Goal: Book appointment/travel/reservation

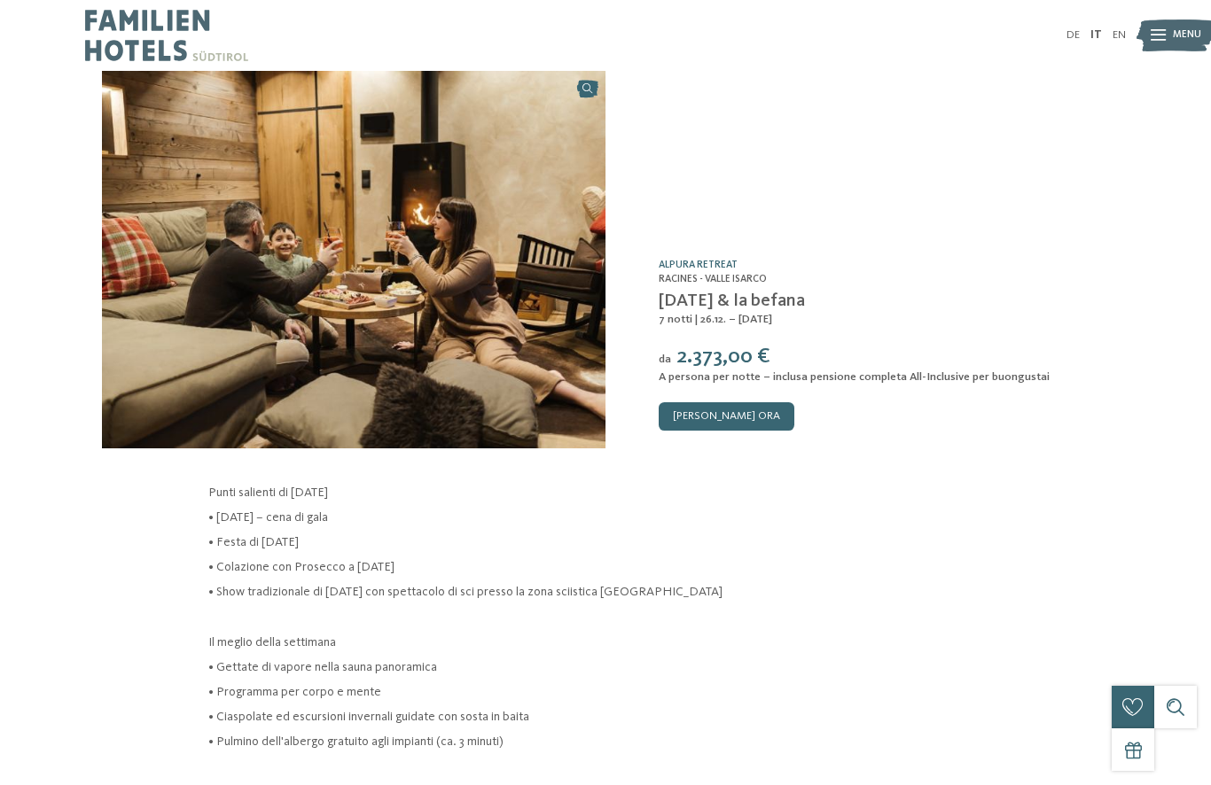
click at [1168, 27] on img at bounding box center [1175, 35] width 78 height 39
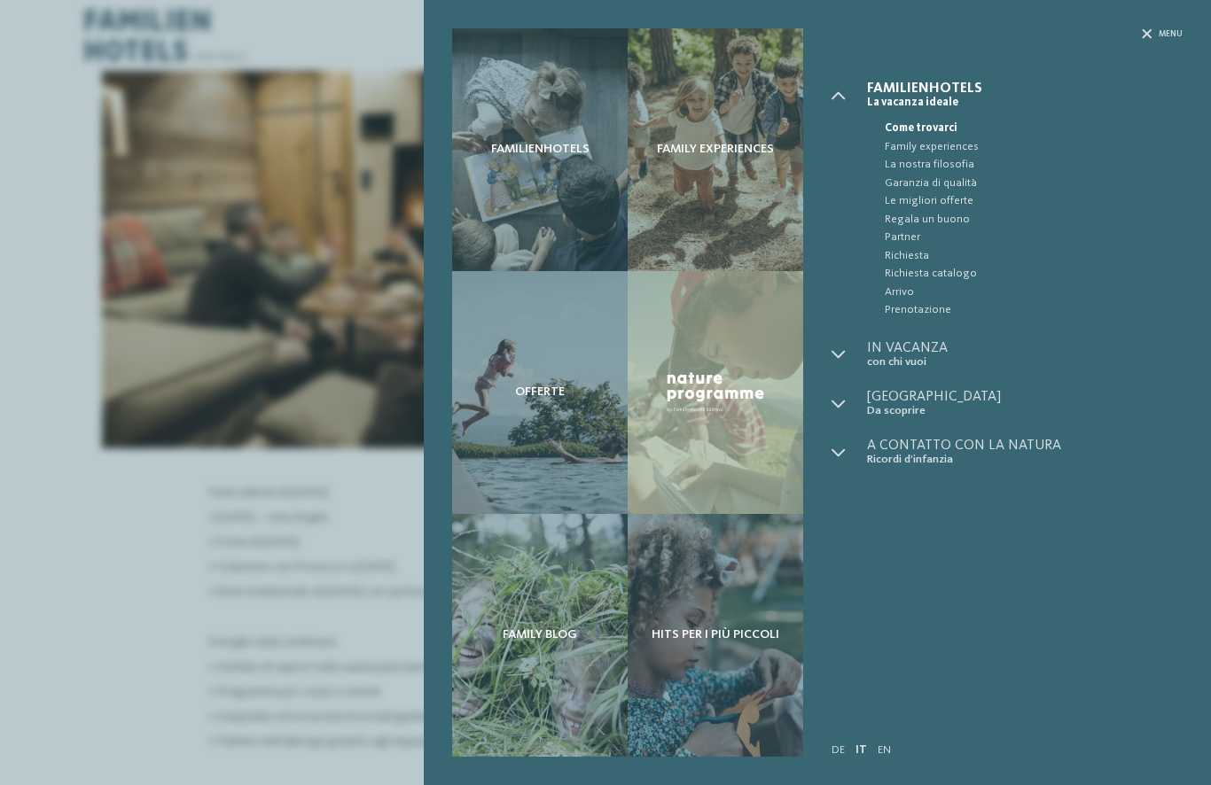
click at [559, 216] on div "Familienhotels" at bounding box center [539, 149] width 175 height 243
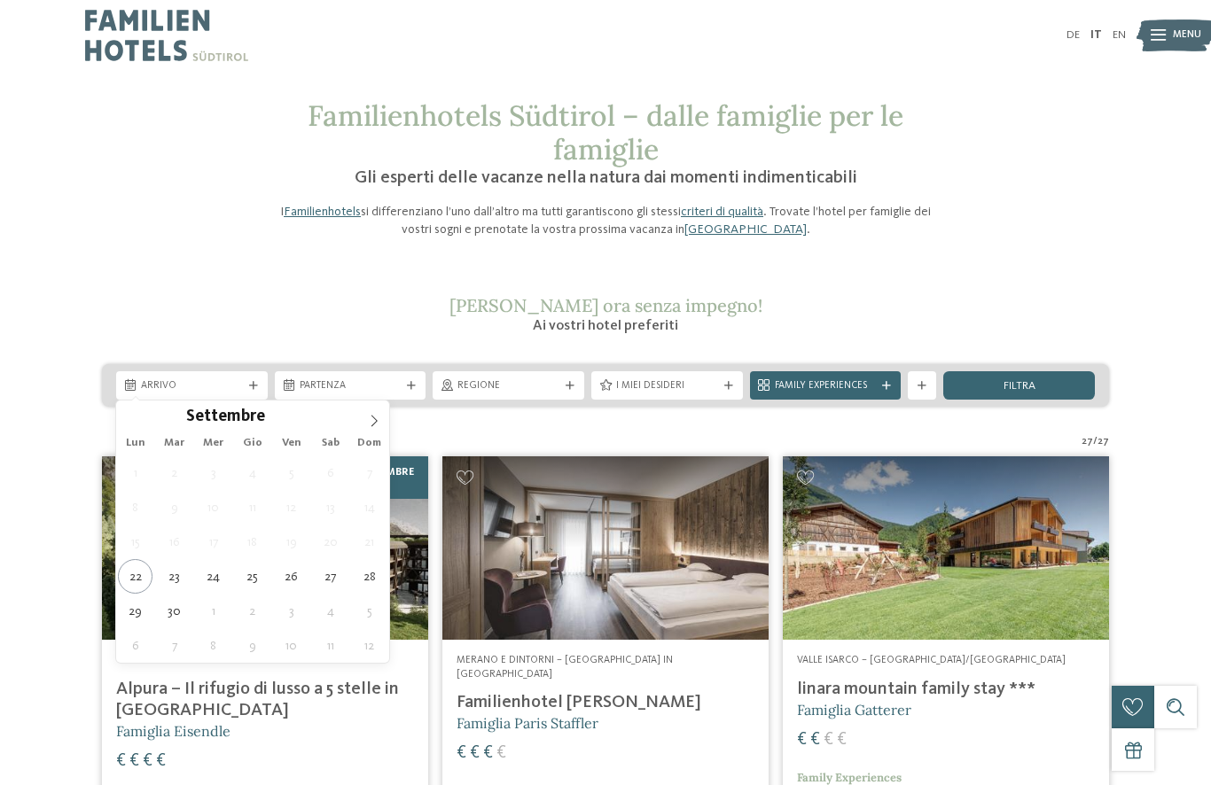
click at [382, 418] on span at bounding box center [374, 416] width 30 height 30
click at [381, 424] on span at bounding box center [374, 416] width 30 height 30
click at [377, 418] on icon at bounding box center [374, 421] width 12 height 12
type div "28.12.2025"
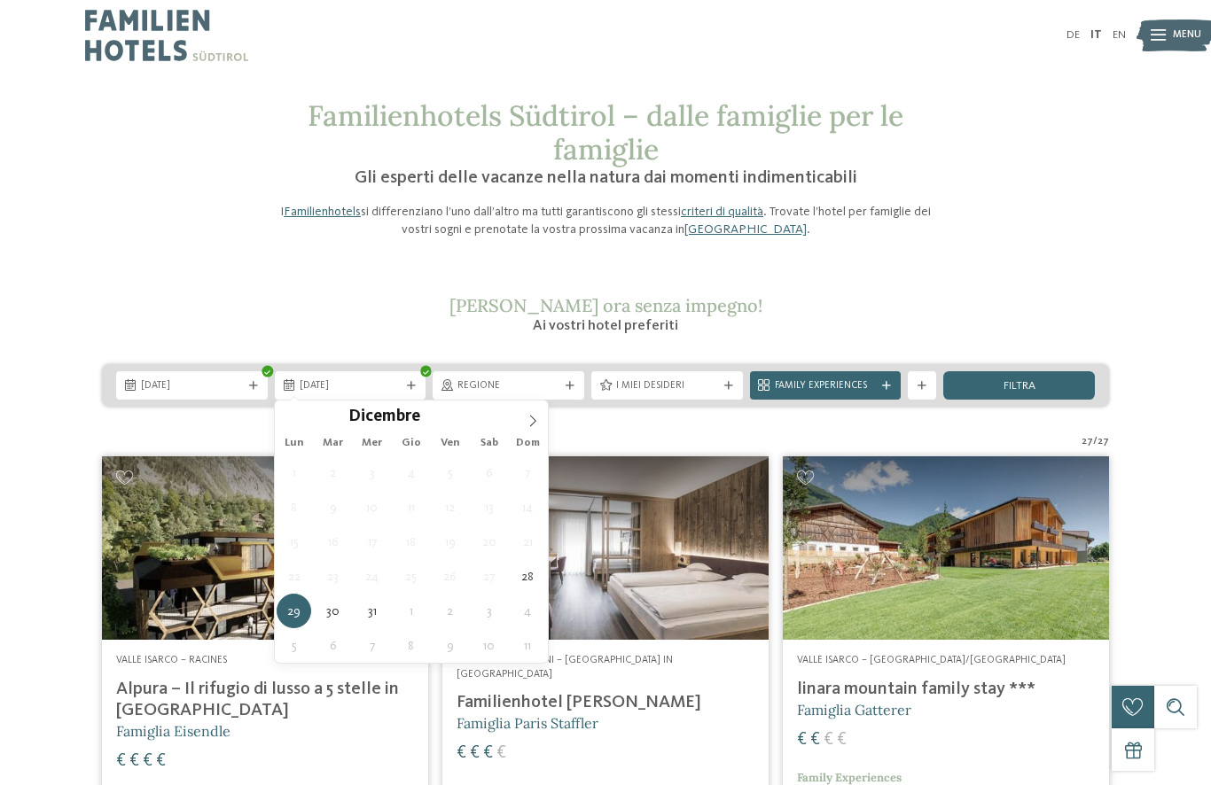
click at [539, 422] on span at bounding box center [533, 416] width 30 height 30
type input "****"
type div "04.01.2026"
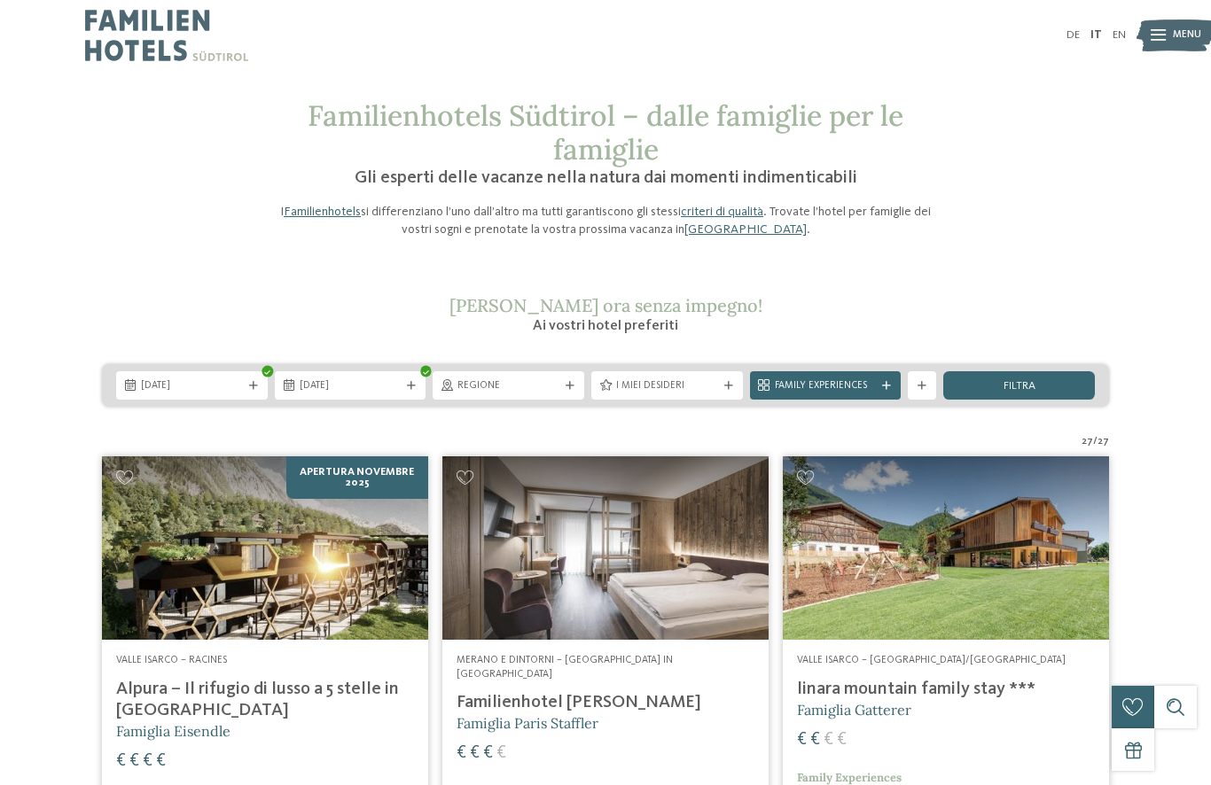
click at [694, 386] on span "I miei desideri" at bounding box center [667, 386] width 102 height 14
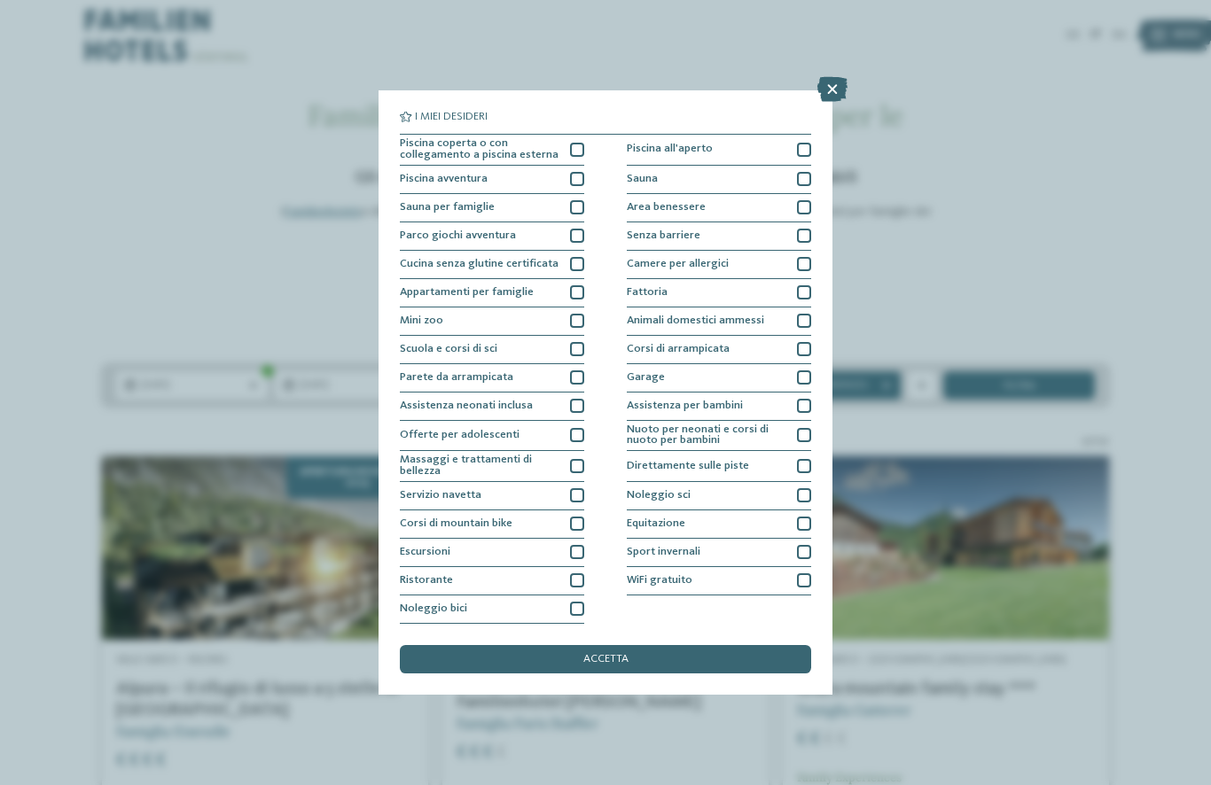
click at [838, 77] on icon at bounding box center [832, 89] width 30 height 25
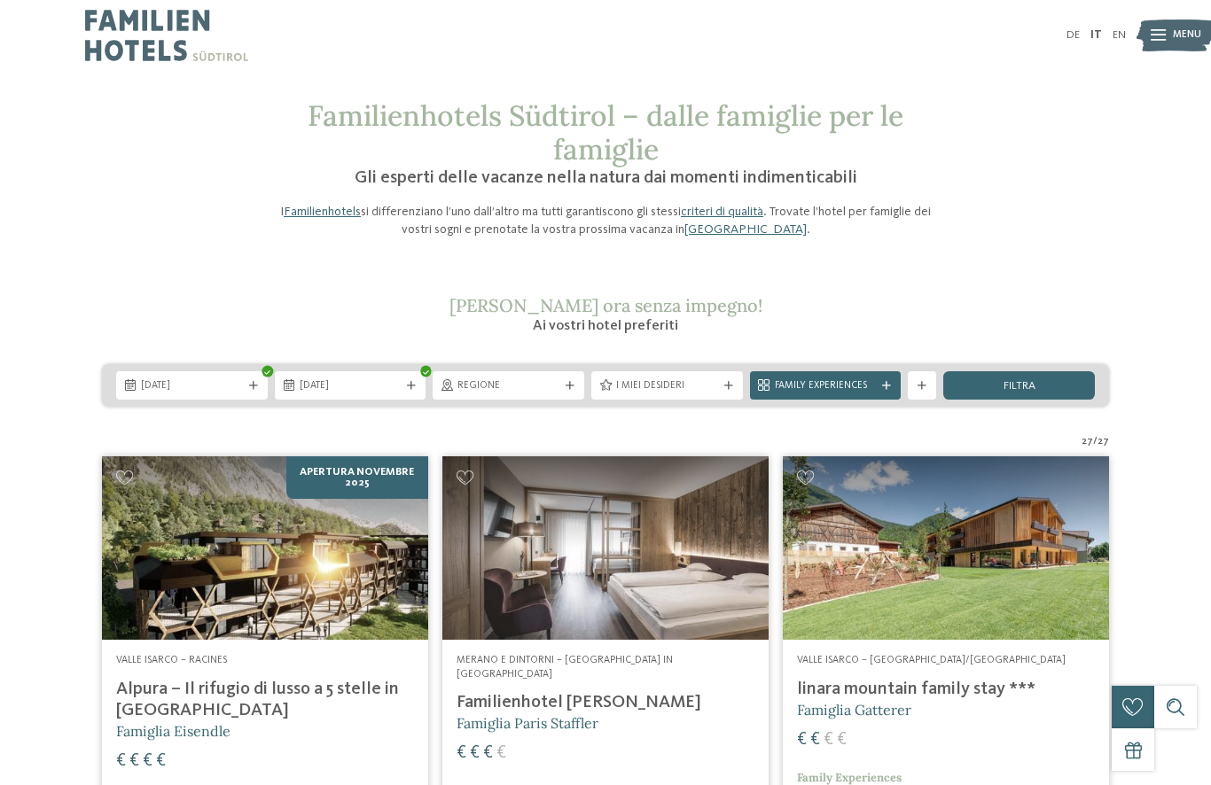
click at [858, 389] on span "Family Experiences" at bounding box center [826, 386] width 102 height 14
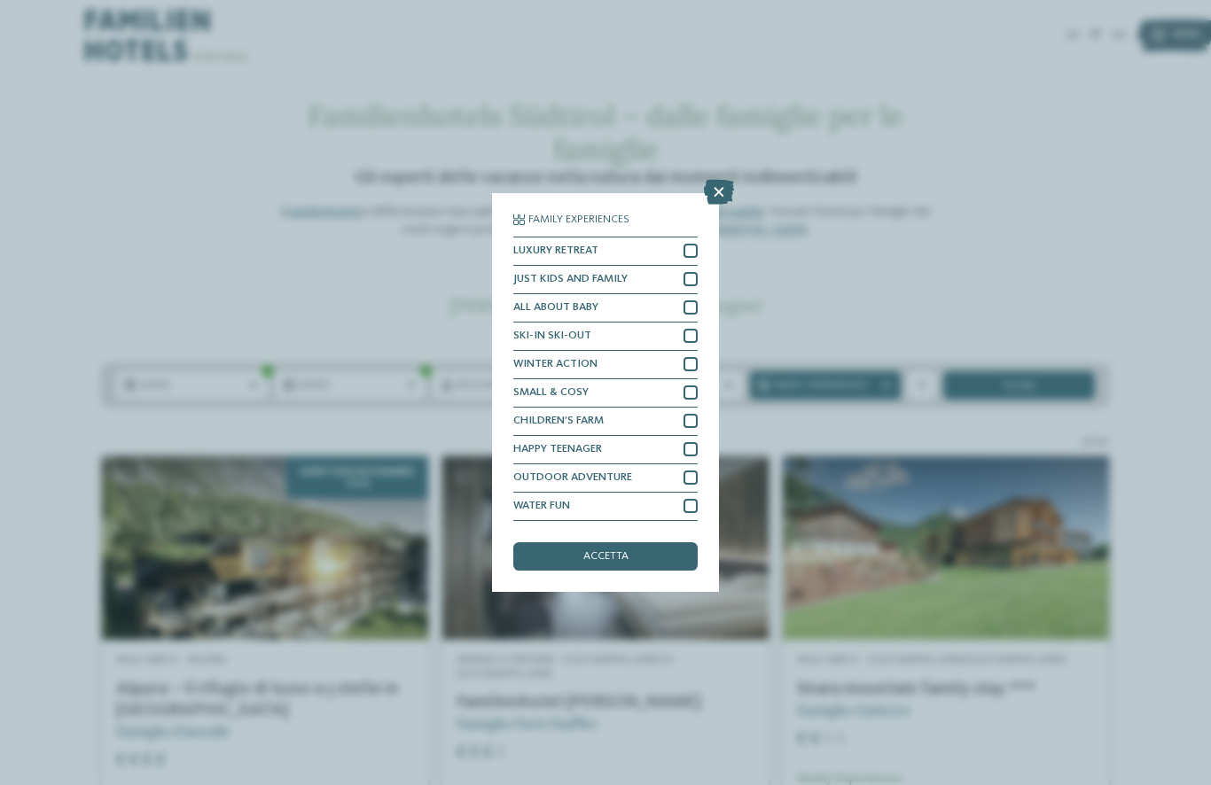
click at [723, 180] on icon at bounding box center [719, 192] width 30 height 25
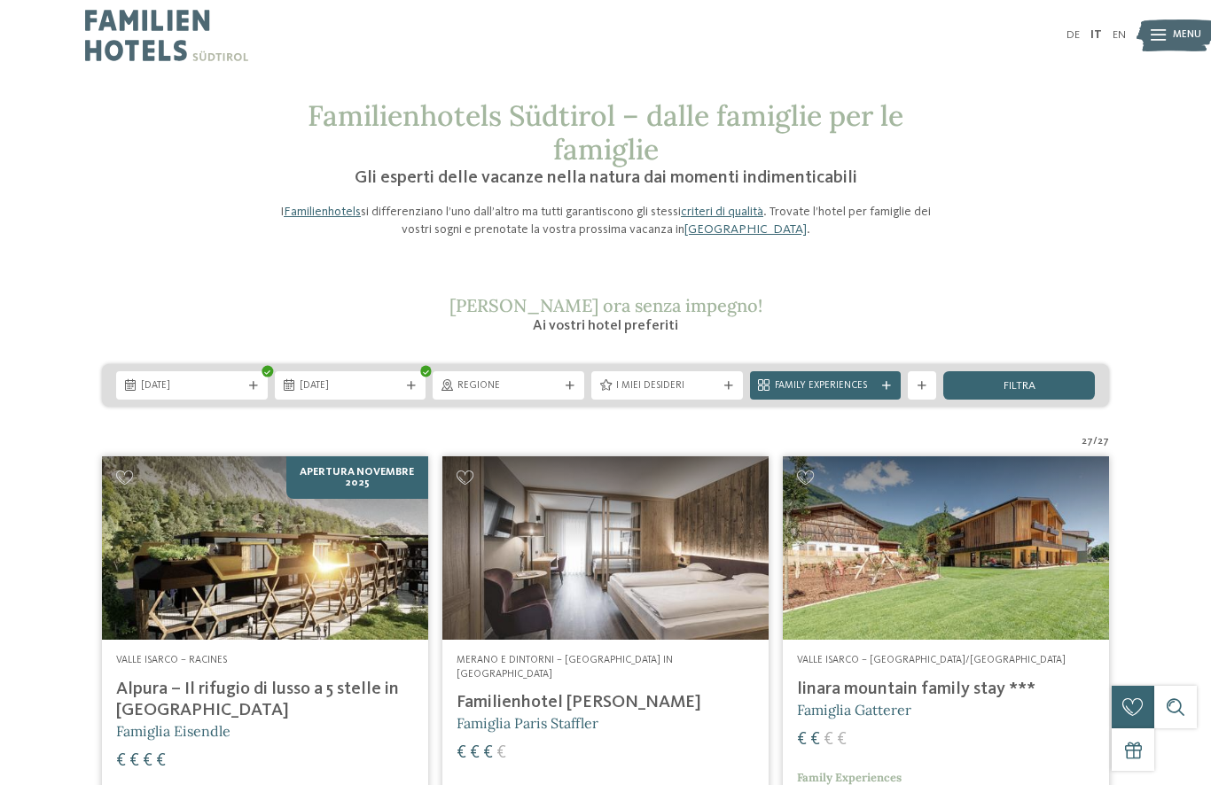
click at [1012, 391] on span "filtra" at bounding box center [1019, 387] width 32 height 12
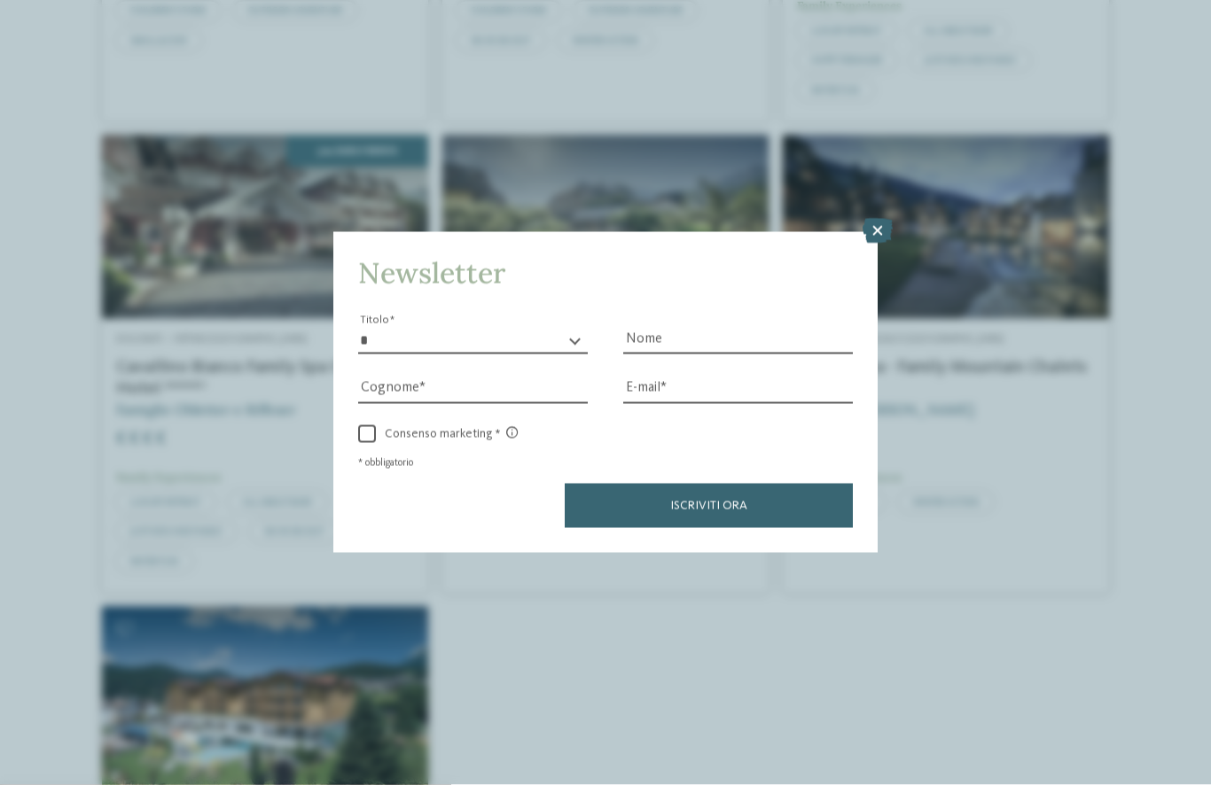
scroll to position [2223, 0]
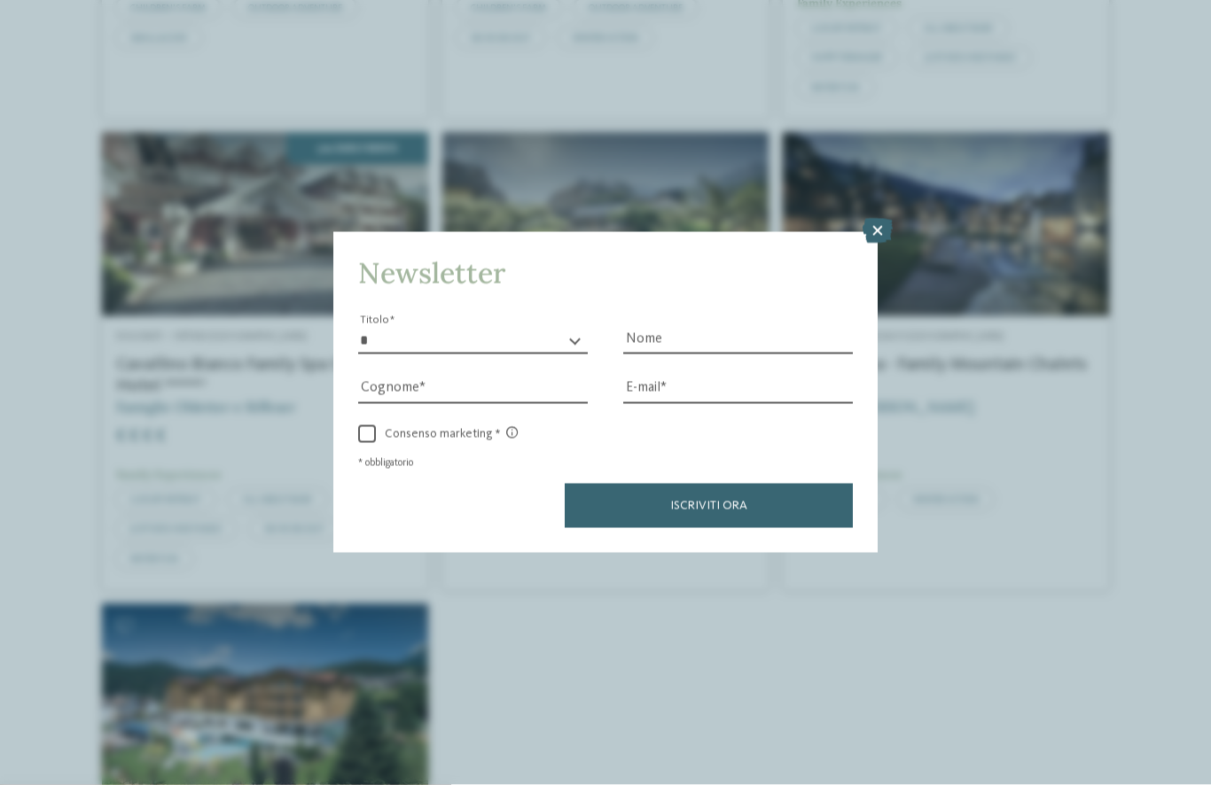
click at [877, 219] on icon at bounding box center [877, 231] width 30 height 25
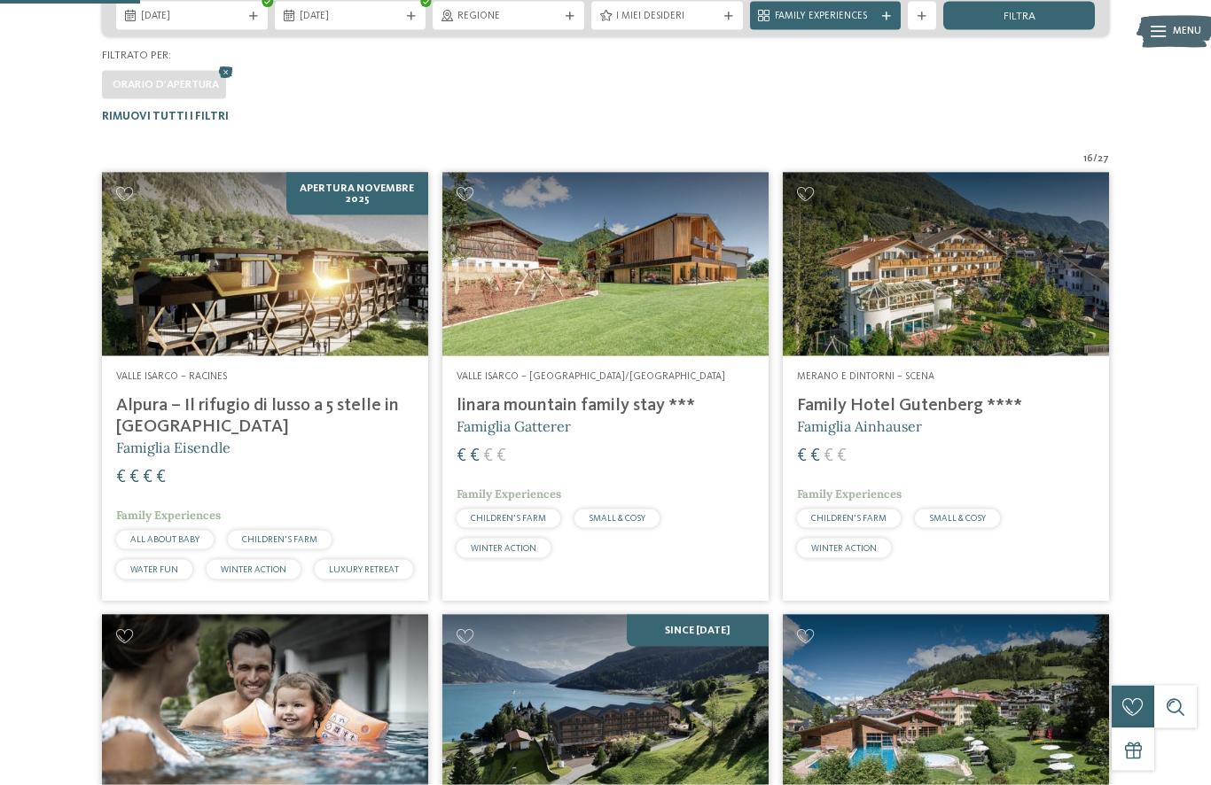
scroll to position [370, 0]
click at [1071, 453] on div "€ € € €" at bounding box center [946, 456] width 298 height 24
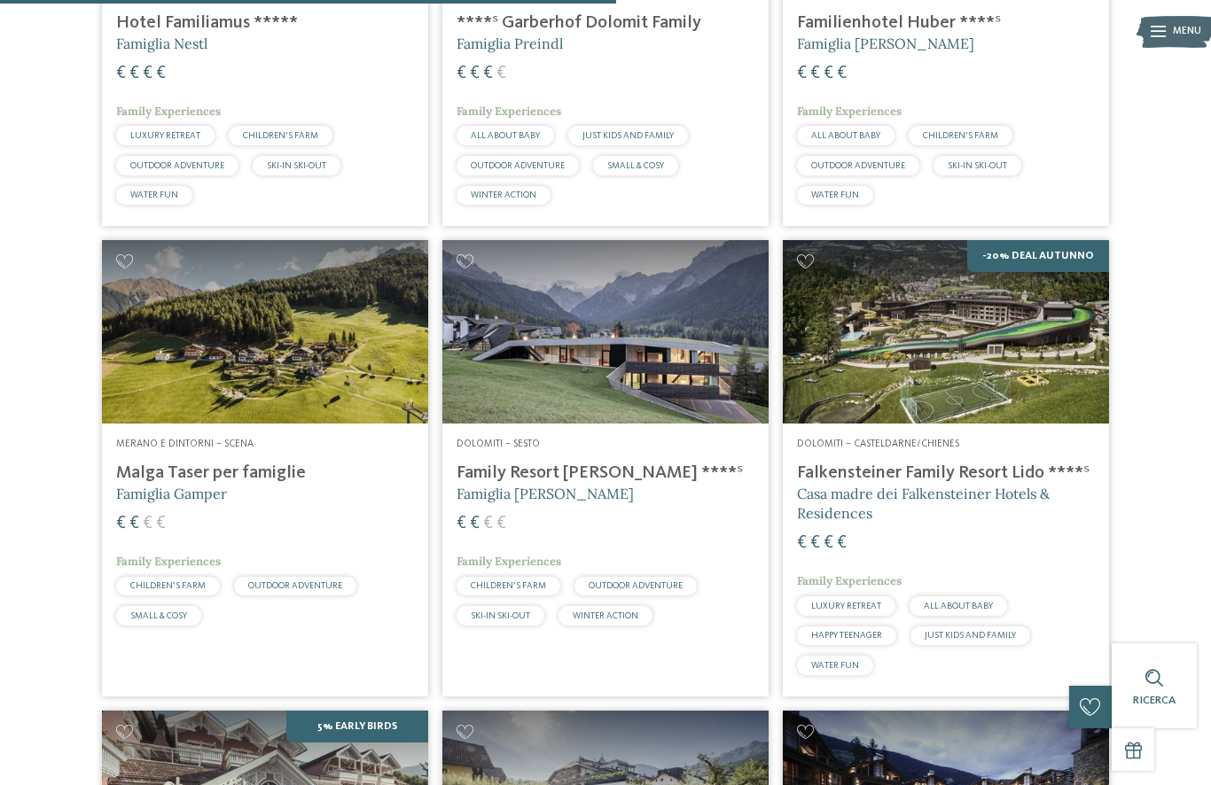
scroll to position [1646, 0]
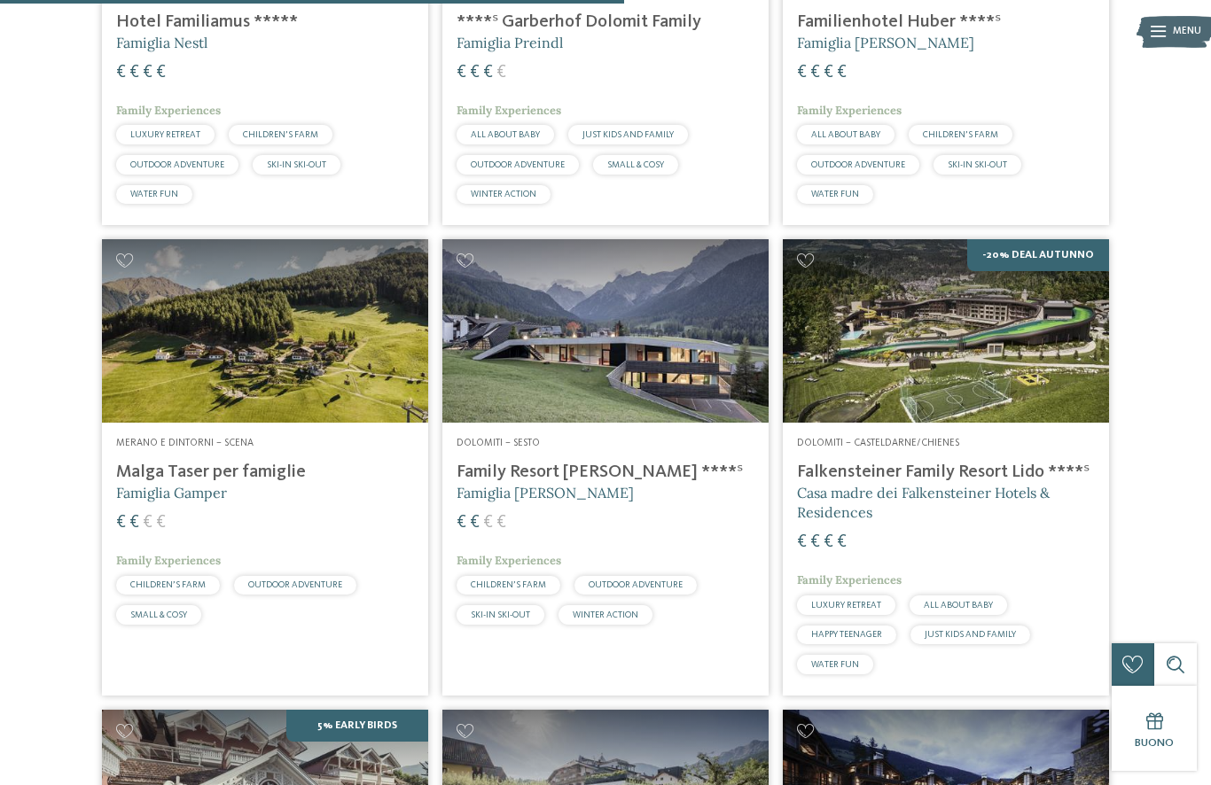
click at [639, 373] on img at bounding box center [605, 330] width 326 height 183
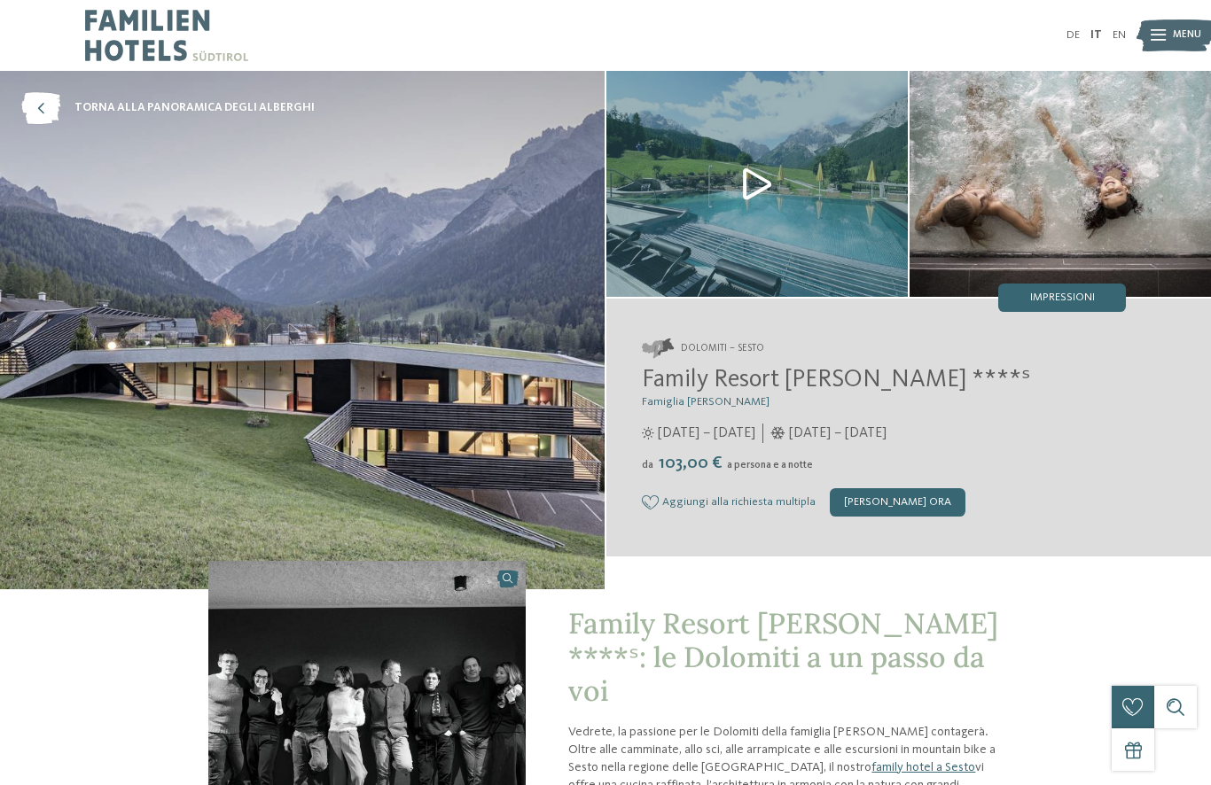
click at [53, 95] on icon at bounding box center [40, 108] width 39 height 32
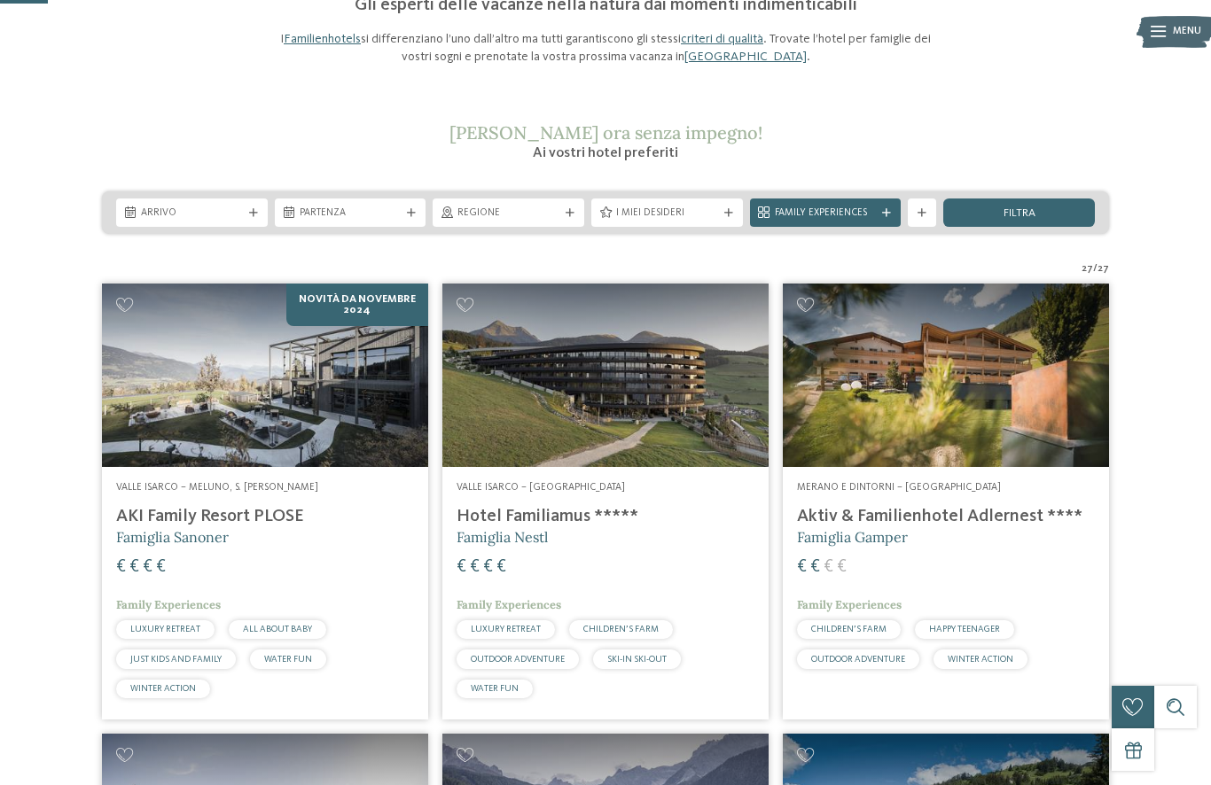
scroll to position [175, 0]
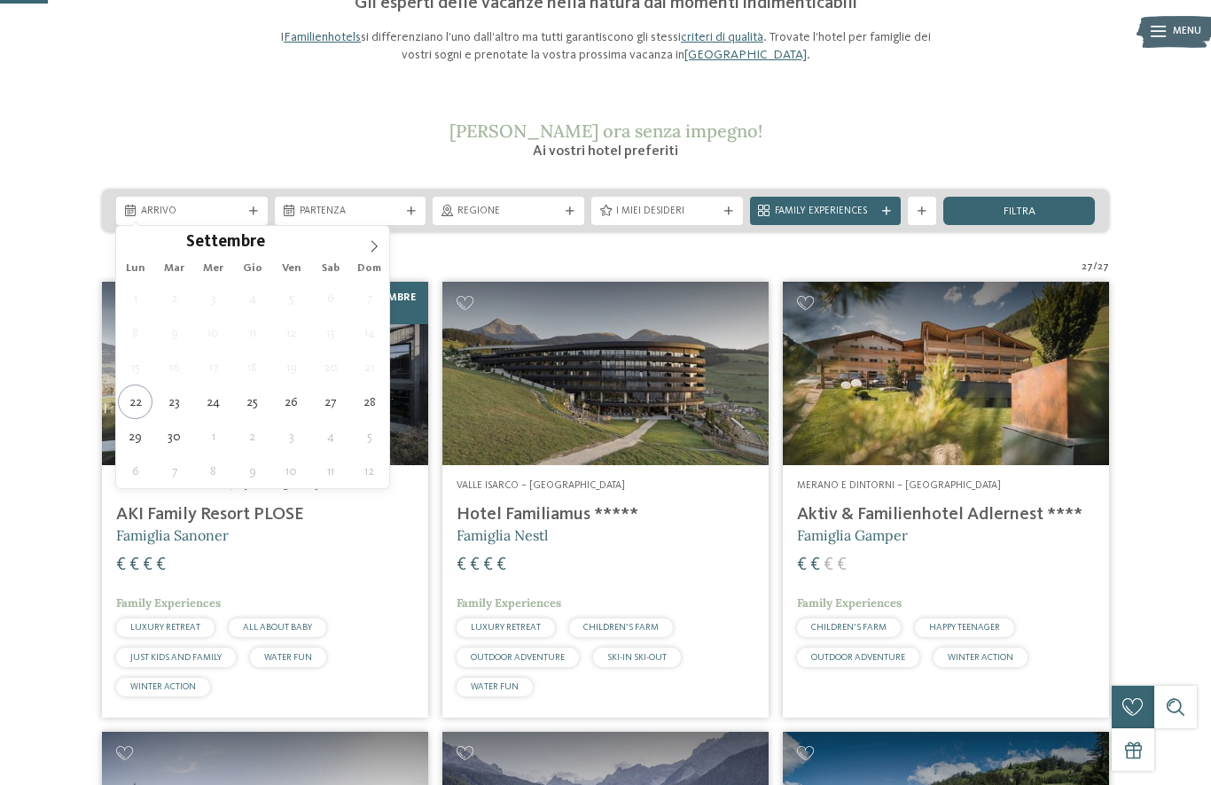
click at [380, 253] on span at bounding box center [374, 241] width 30 height 30
click at [372, 250] on icon at bounding box center [374, 246] width 12 height 12
click at [374, 250] on icon at bounding box center [374, 246] width 6 height 12
type div "28.12.2025"
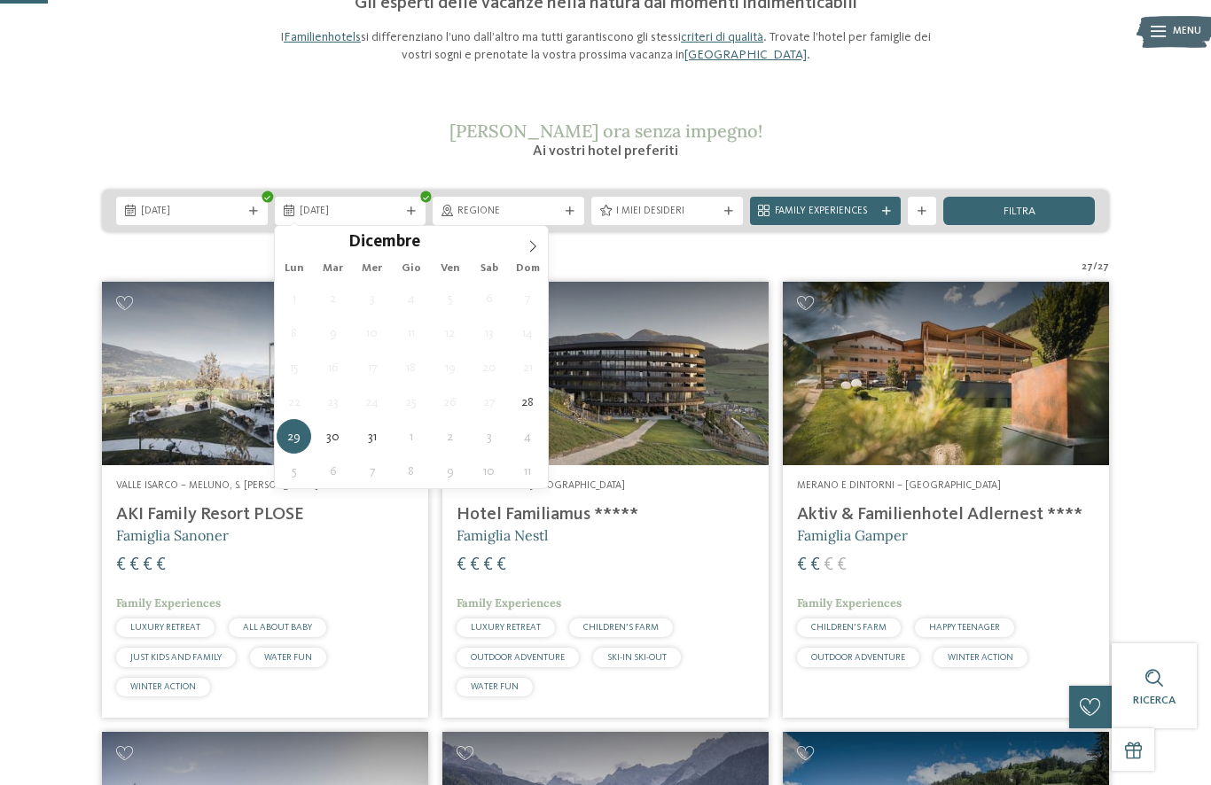
click at [531, 244] on icon at bounding box center [532, 246] width 12 height 12
type input "****"
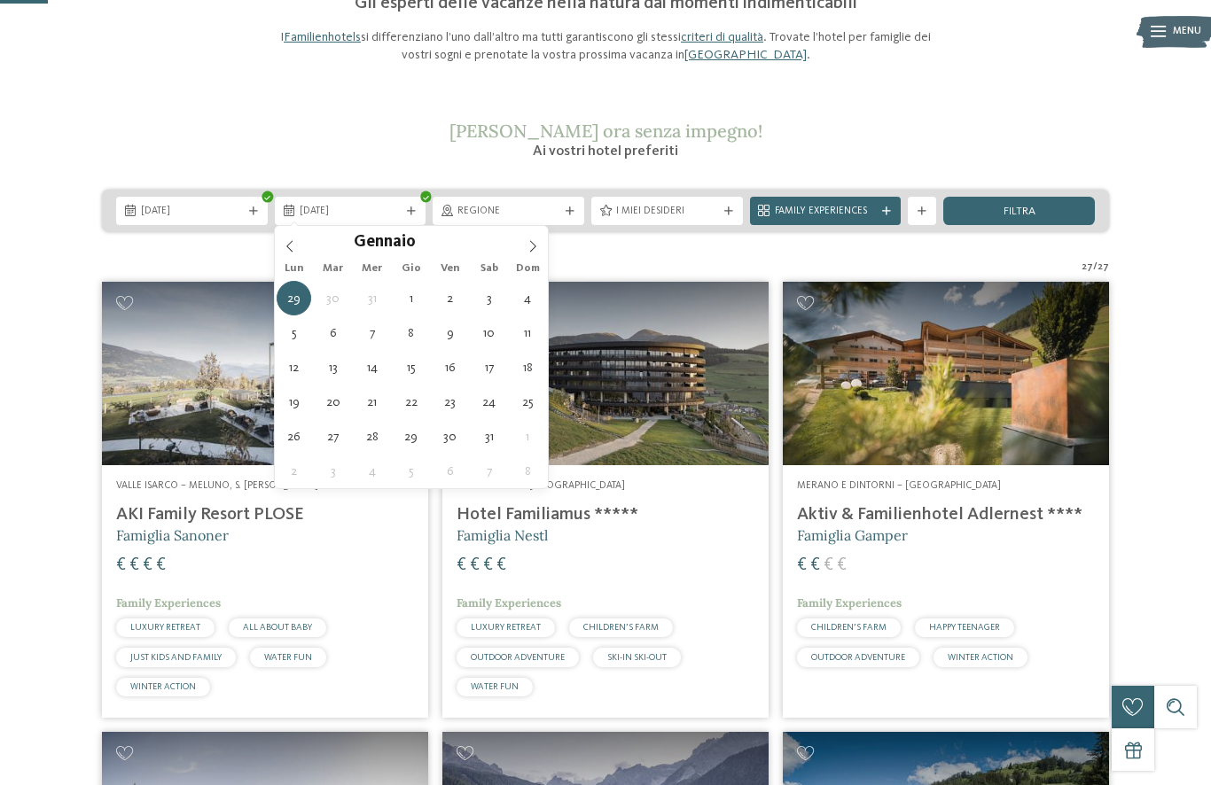
type div "04.01.2026"
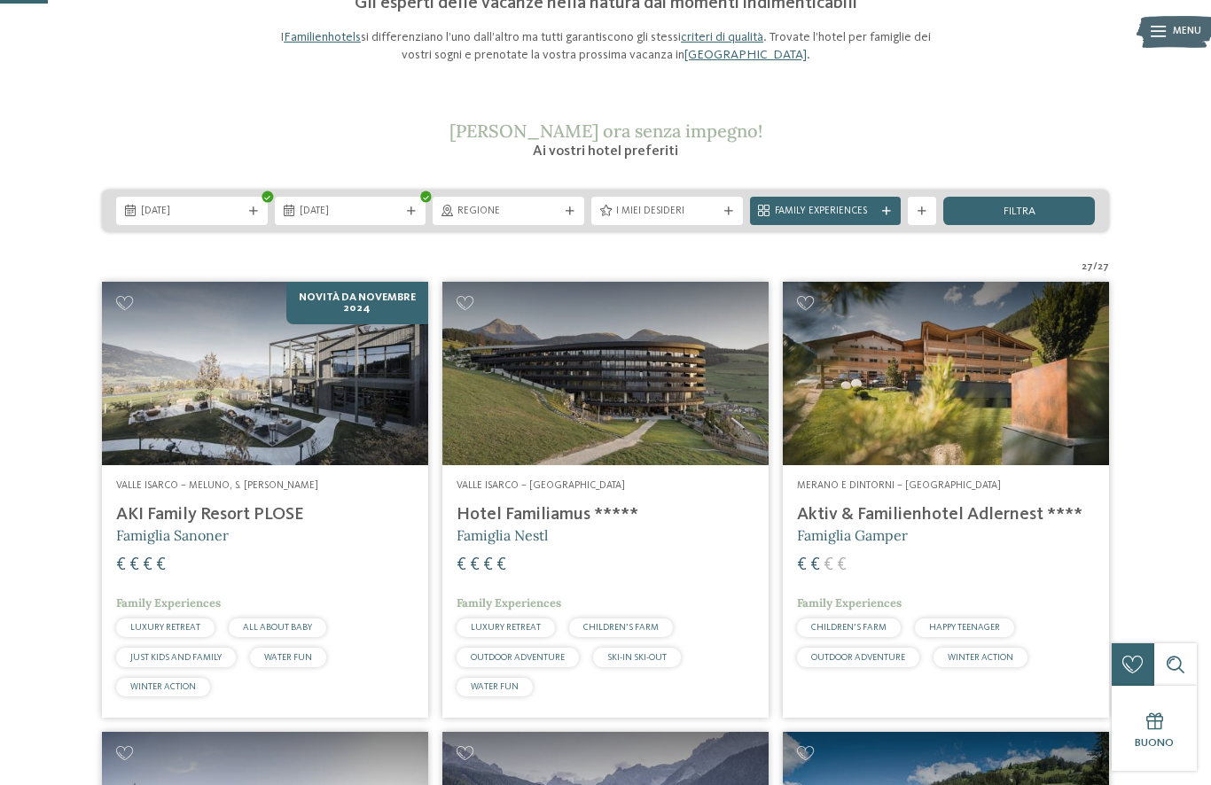
click at [923, 209] on icon at bounding box center [921, 211] width 9 height 9
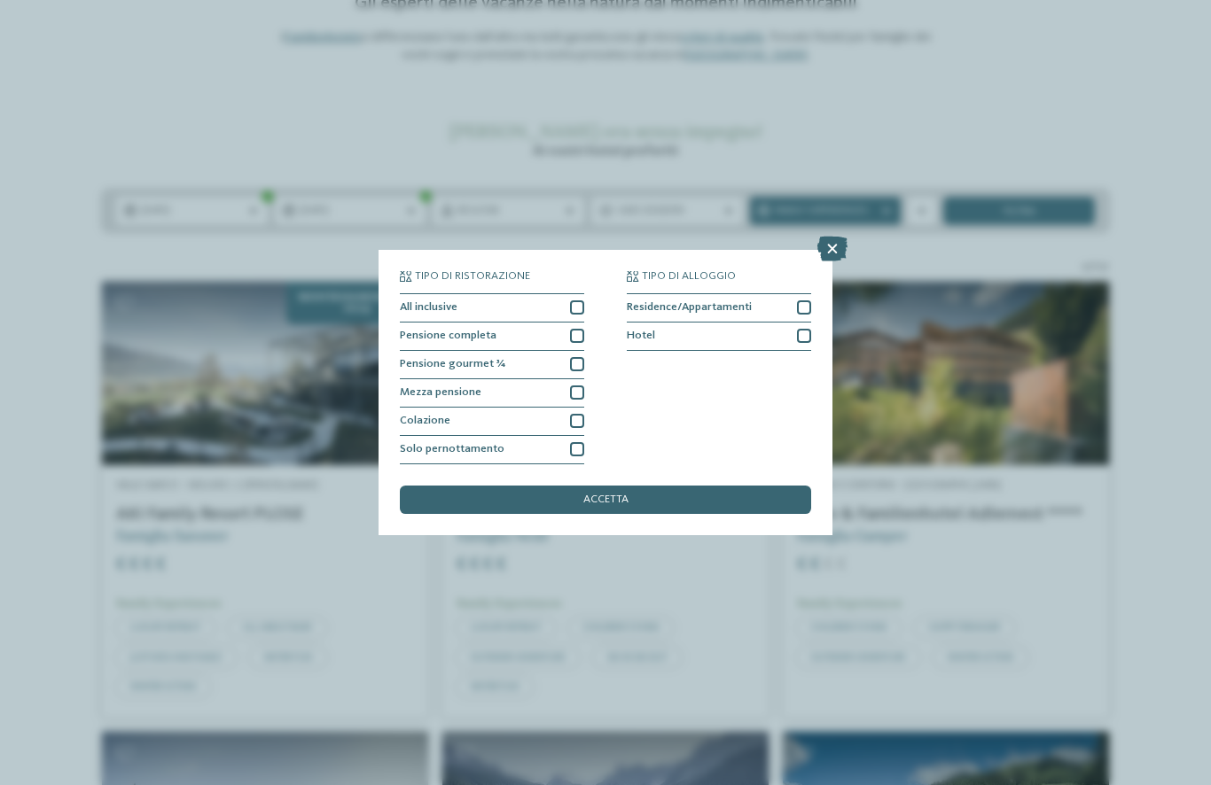
click at [820, 237] on icon at bounding box center [832, 249] width 30 height 25
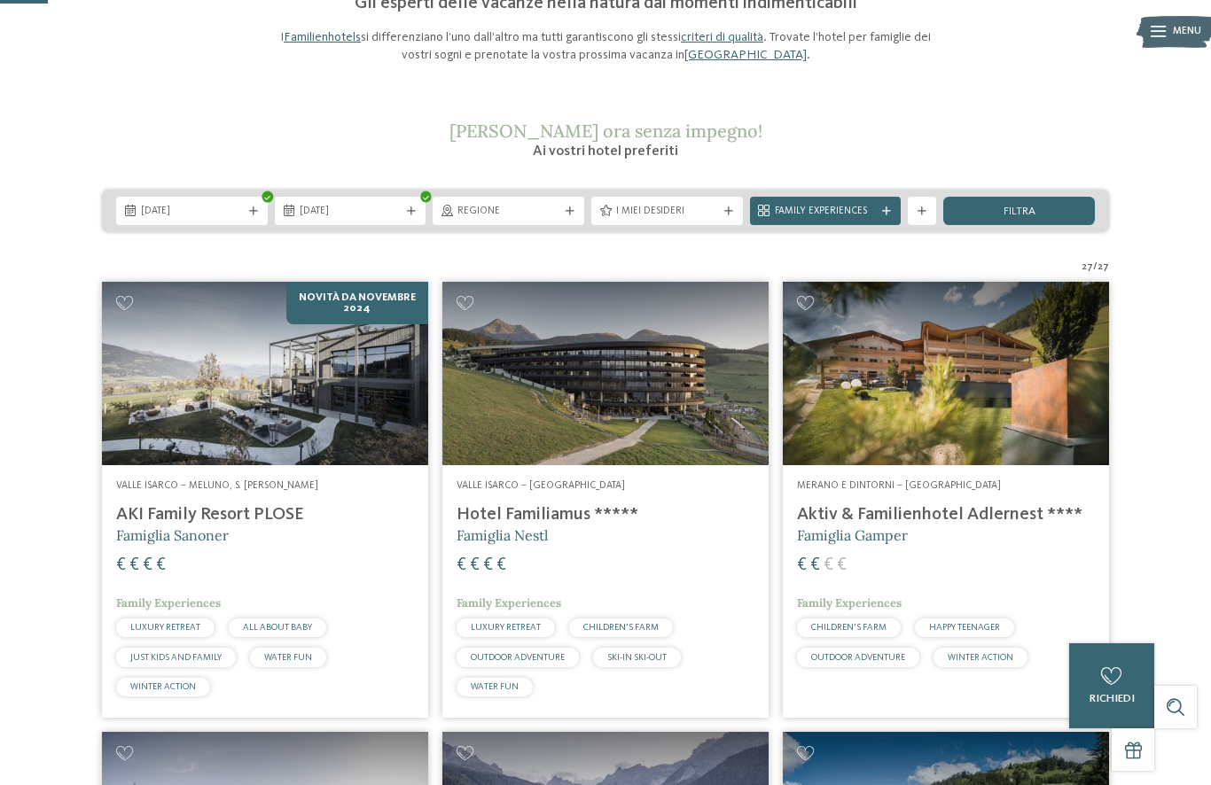
click at [1042, 206] on div "filtra" at bounding box center [1019, 211] width 152 height 28
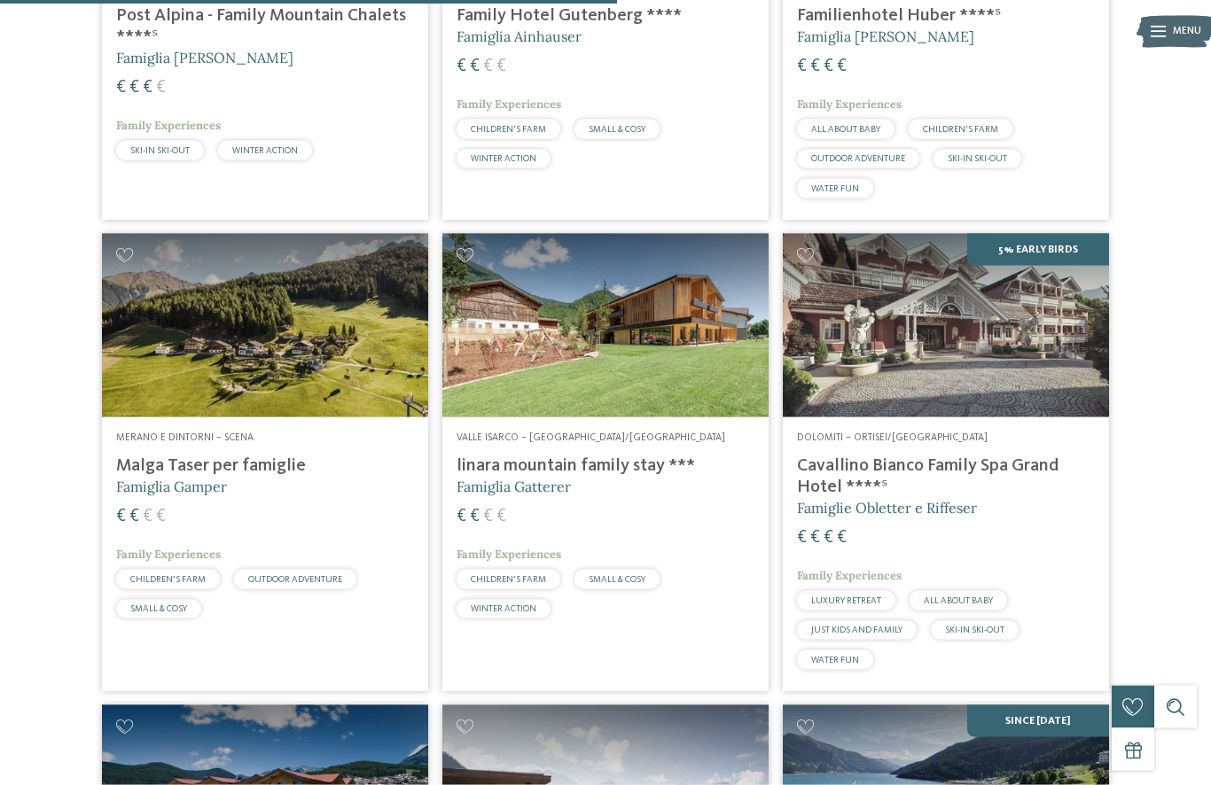
scroll to position [1663, 0]
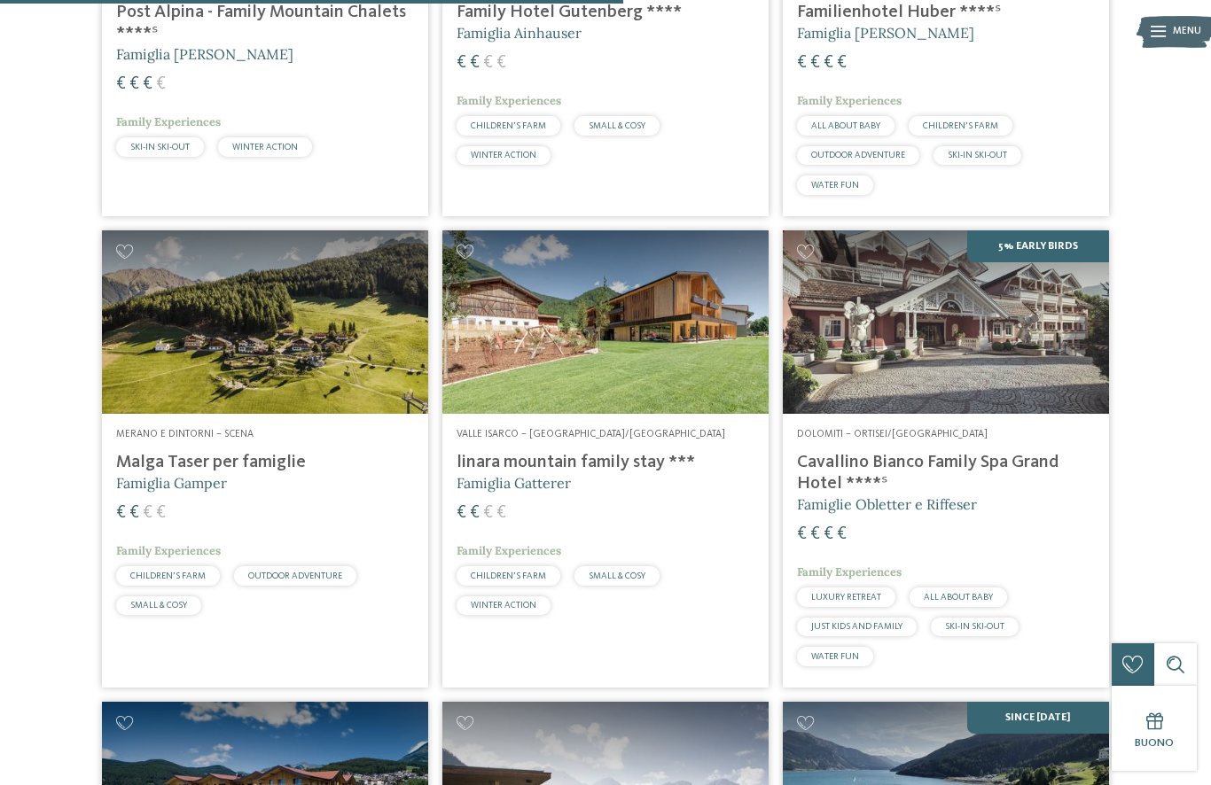
click at [633, 452] on h4 "linara mountain family stay ***" at bounding box center [605, 462] width 298 height 21
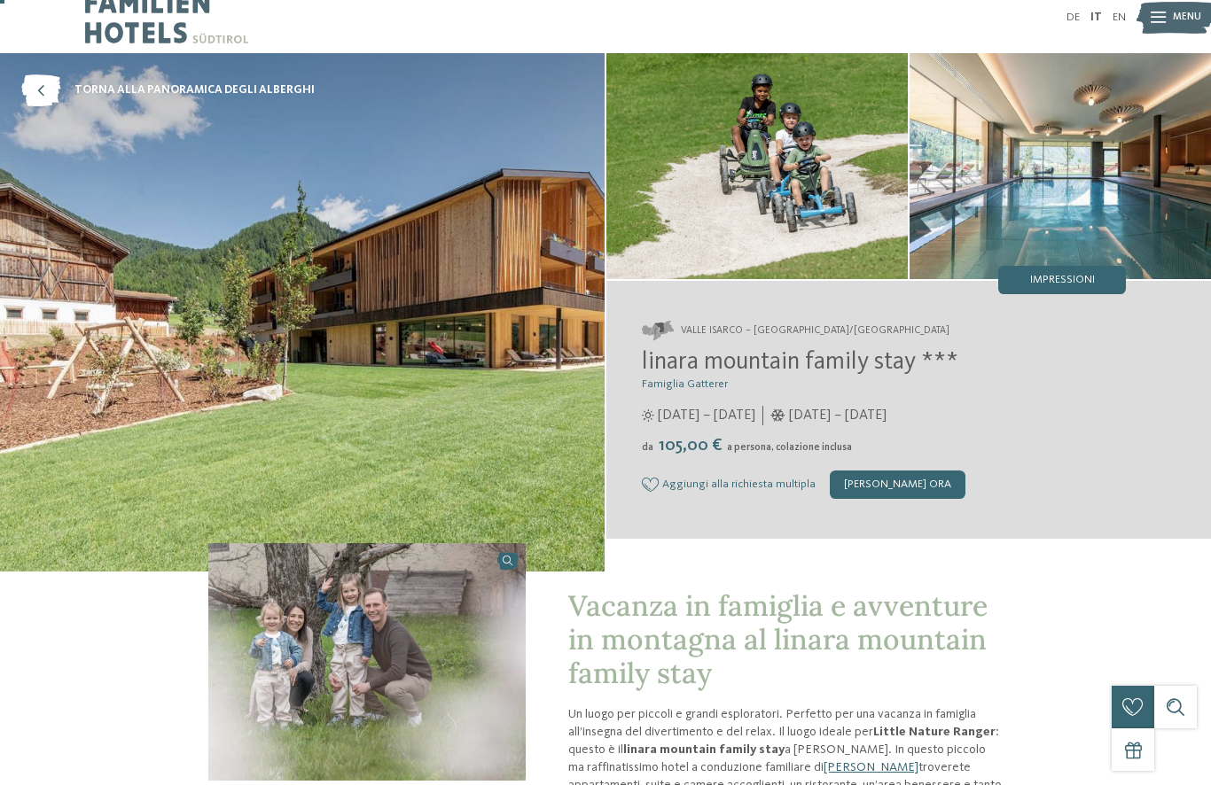
scroll to position [15, 0]
